Goal: Transaction & Acquisition: Purchase product/service

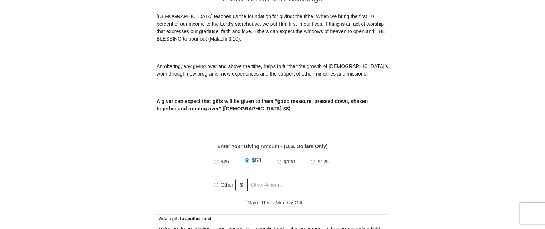
scroll to position [250, 0]
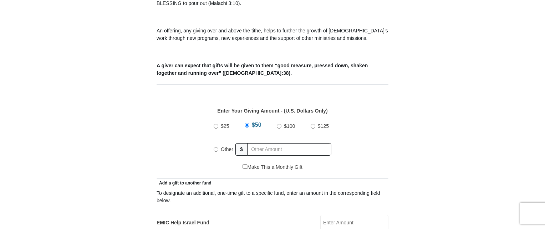
click at [215, 147] on input "Other" at bounding box center [216, 149] width 5 height 5
radio input "true"
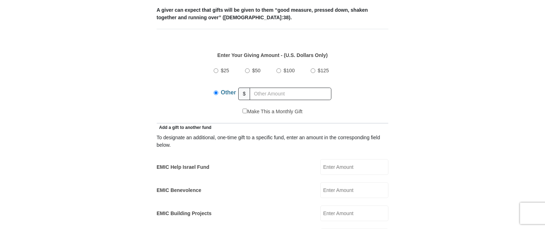
scroll to position [321, 0]
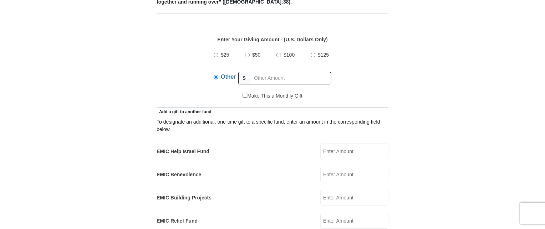
click at [374, 146] on input "EMIC Help Israel Fund" at bounding box center [354, 152] width 68 height 16
type input "39.25"
click at [373, 190] on input "EMIC Building Projects" at bounding box center [354, 198] width 68 height 16
type input "39.25"
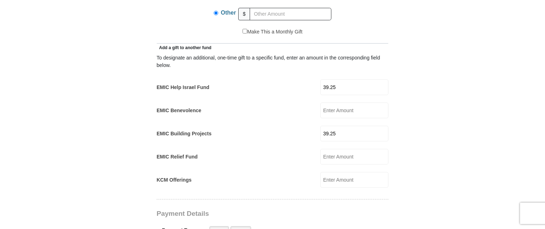
scroll to position [392, 0]
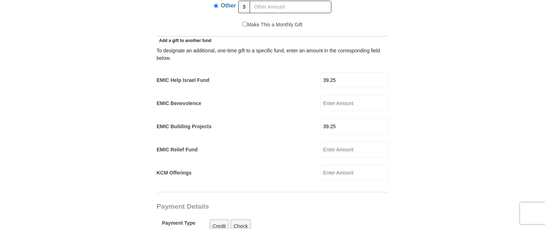
click at [379, 142] on input "EMIC Relief Fund" at bounding box center [354, 150] width 68 height 16
type input "39.25"
click at [368, 165] on input "KCM Offerings" at bounding box center [354, 173] width 68 height 16
type input "39.25"
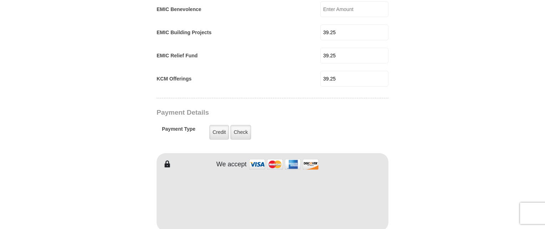
scroll to position [499, 0]
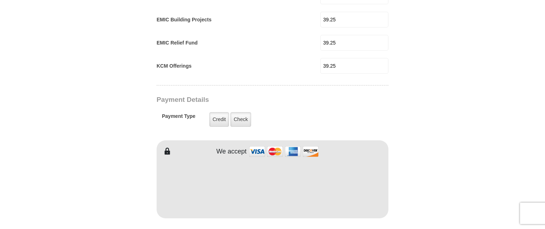
click at [251, 144] on img at bounding box center [283, 151] width 71 height 15
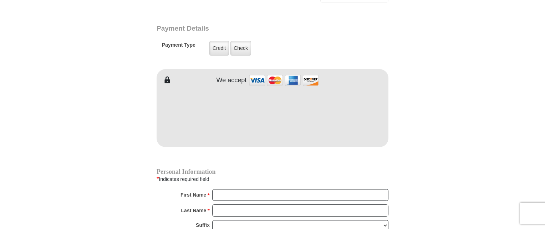
scroll to position [606, 0]
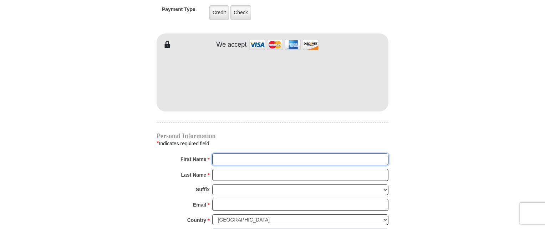
click at [235, 154] on input "First Name *" at bounding box center [300, 160] width 176 height 12
type input "Loretta"
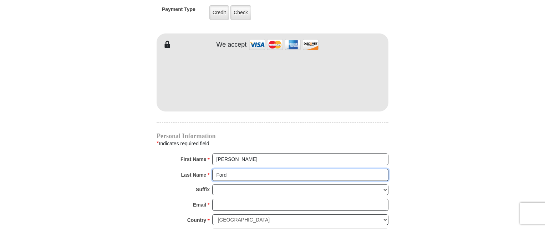
type input "Ford"
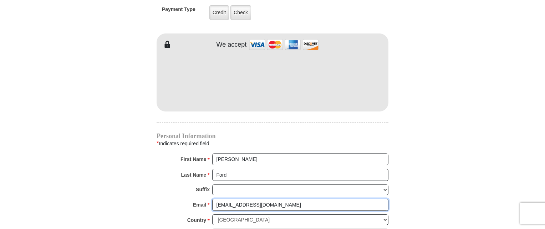
type input "LllorettaFord3@gmail.com"
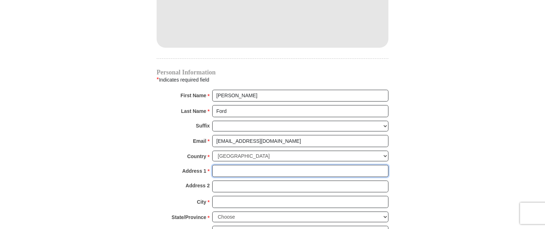
scroll to position [678, 0]
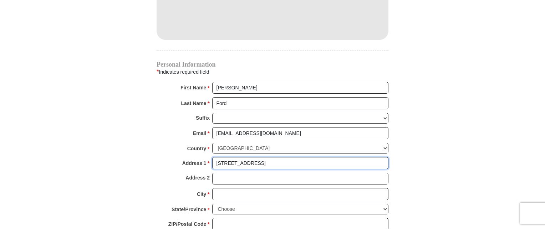
click at [265, 157] on input "4211 E San Francisco" at bounding box center [300, 163] width 176 height 12
type input "4211 E San Francisco Ave"
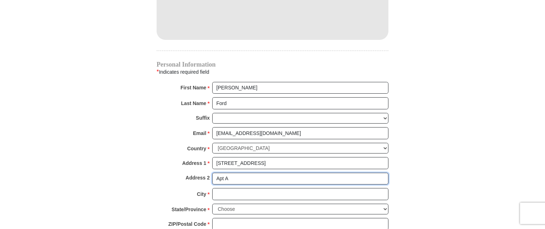
type input "Apt A"
type input "s"
type input "St Louis"
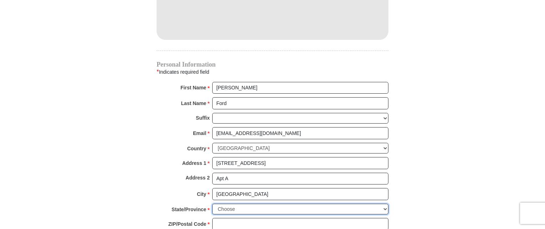
click at [385, 204] on select "Choose Alabama Alaska American Samoa Arizona Arkansas Armed Forces Americas Arm…" at bounding box center [300, 209] width 176 height 11
select select "MO"
click at [212, 204] on select "Choose Alabama Alaska American Samoa Arizona Arkansas Armed Forces Americas Arm…" at bounding box center [300, 209] width 176 height 11
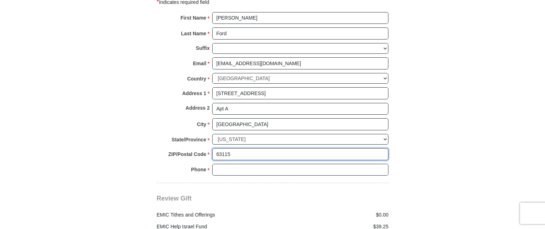
scroll to position [749, 0]
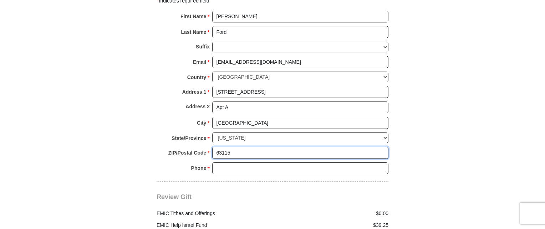
type input "63115"
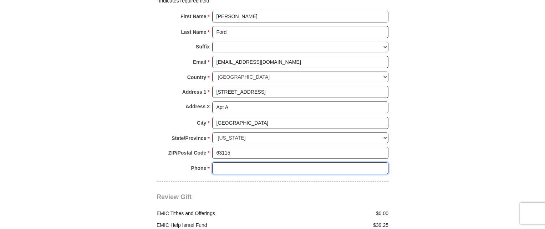
click at [265, 163] on input "Phone * *" at bounding box center [300, 169] width 176 height 12
type input "3148529187"
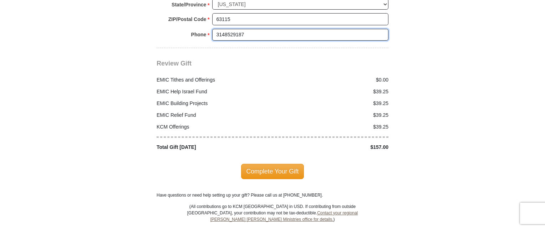
scroll to position [892, 0]
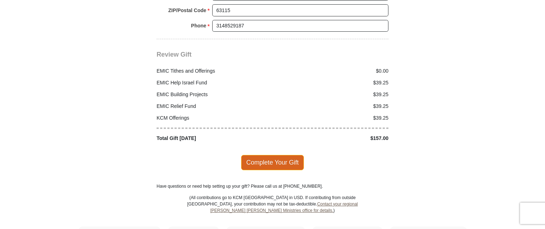
click at [264, 155] on span "Complete Your Gift" at bounding box center [272, 162] width 63 height 15
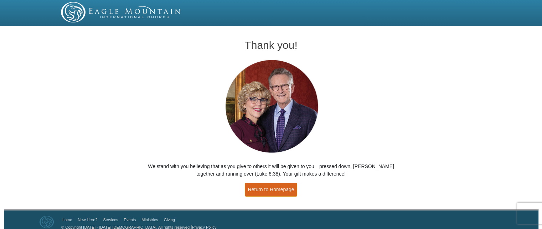
click at [268, 190] on link "Return to Homepage" at bounding box center [271, 190] width 53 height 14
